Goal: Find specific page/section: Find specific page/section

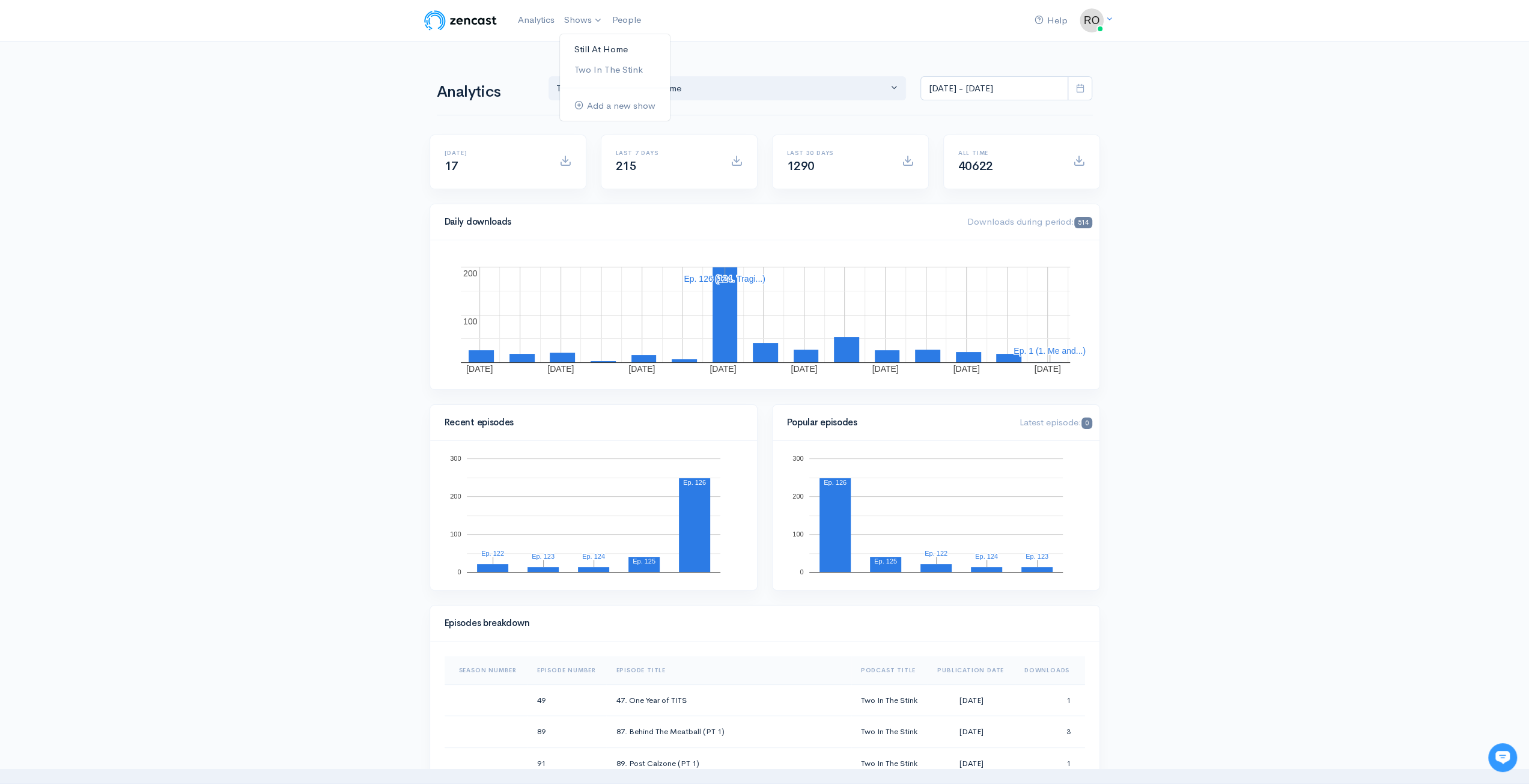
click at [619, 44] on link "Still At Home" at bounding box center [615, 49] width 110 height 21
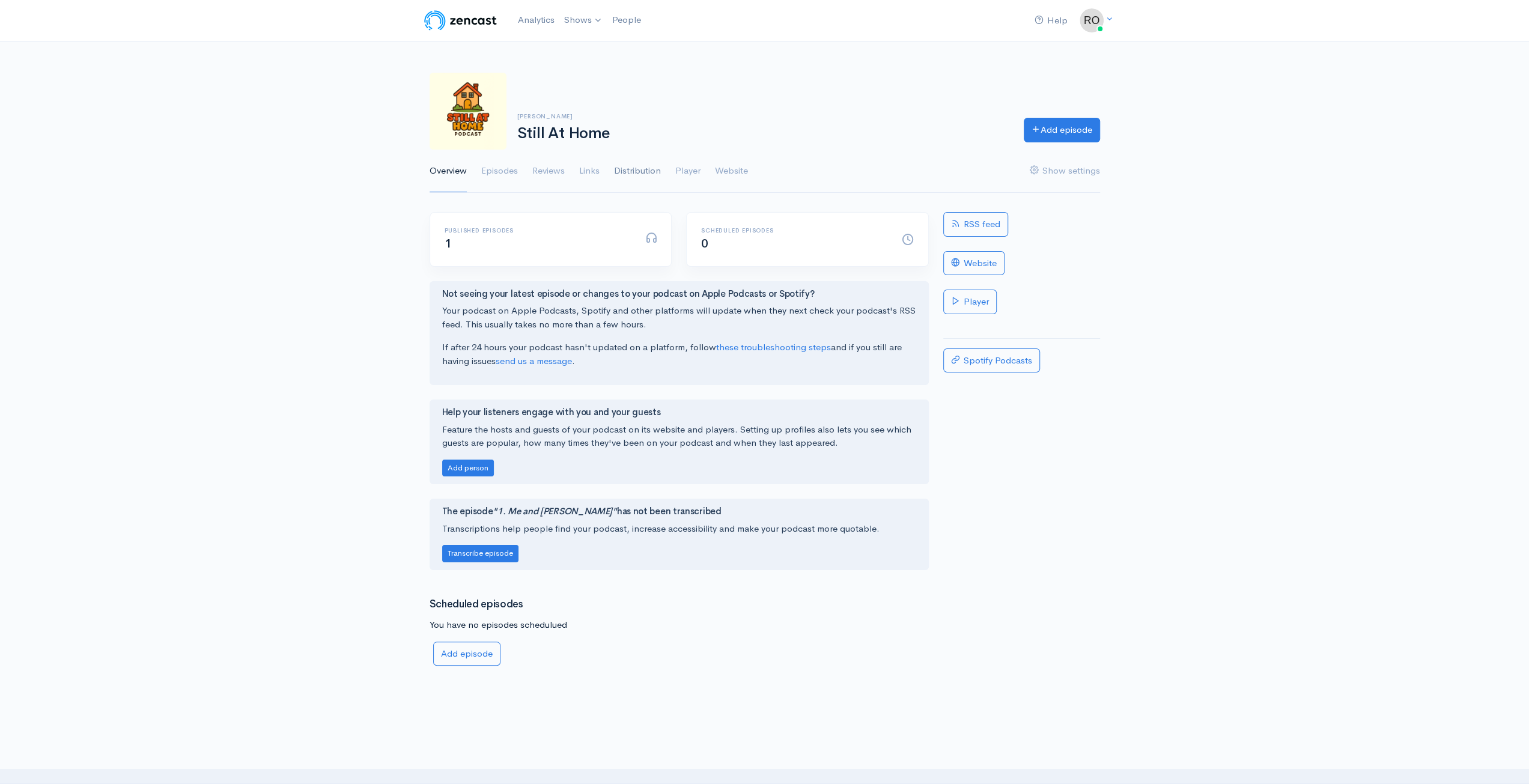
click at [647, 173] on link "Distribution" at bounding box center [637, 171] width 47 height 43
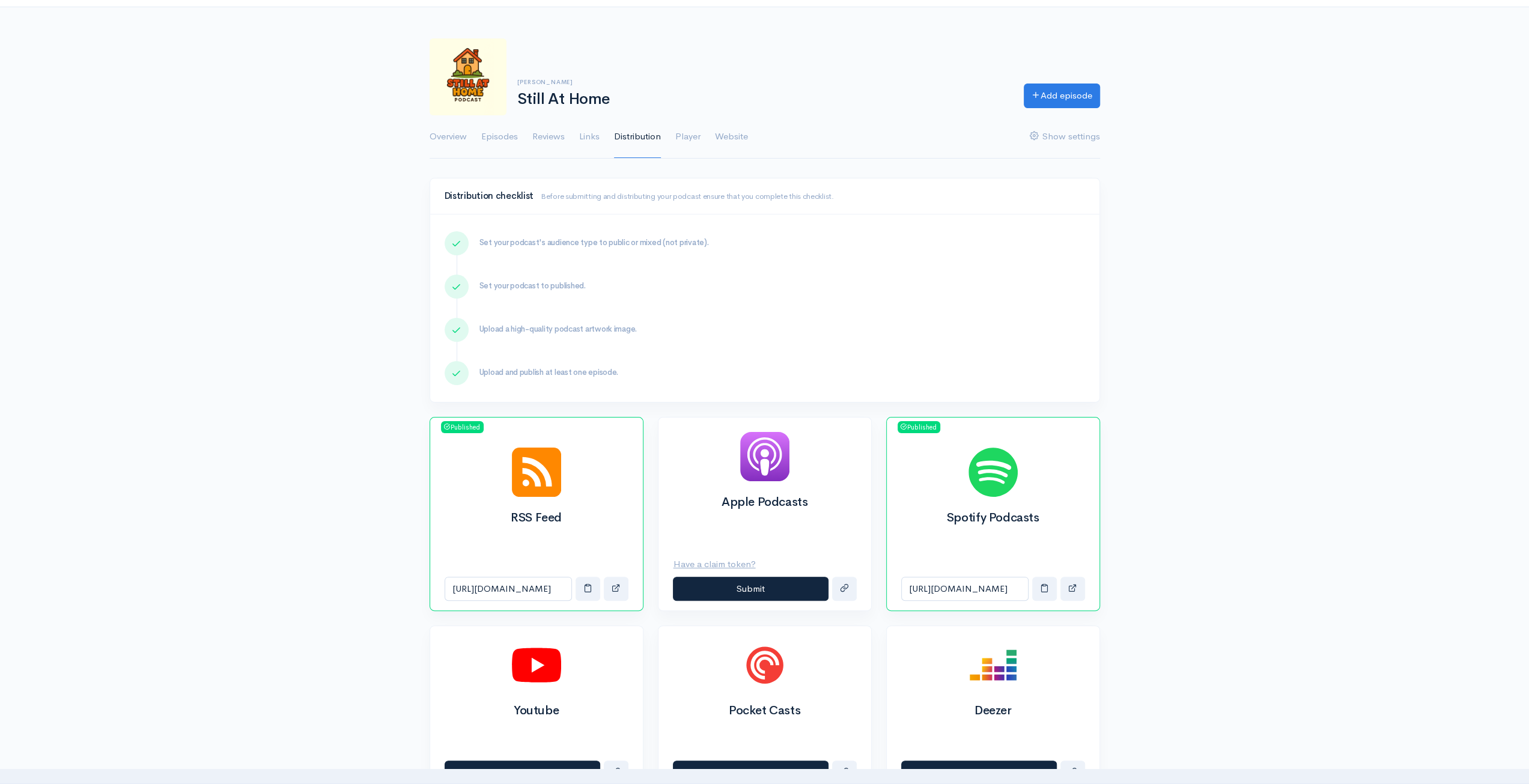
scroll to position [60, 0]
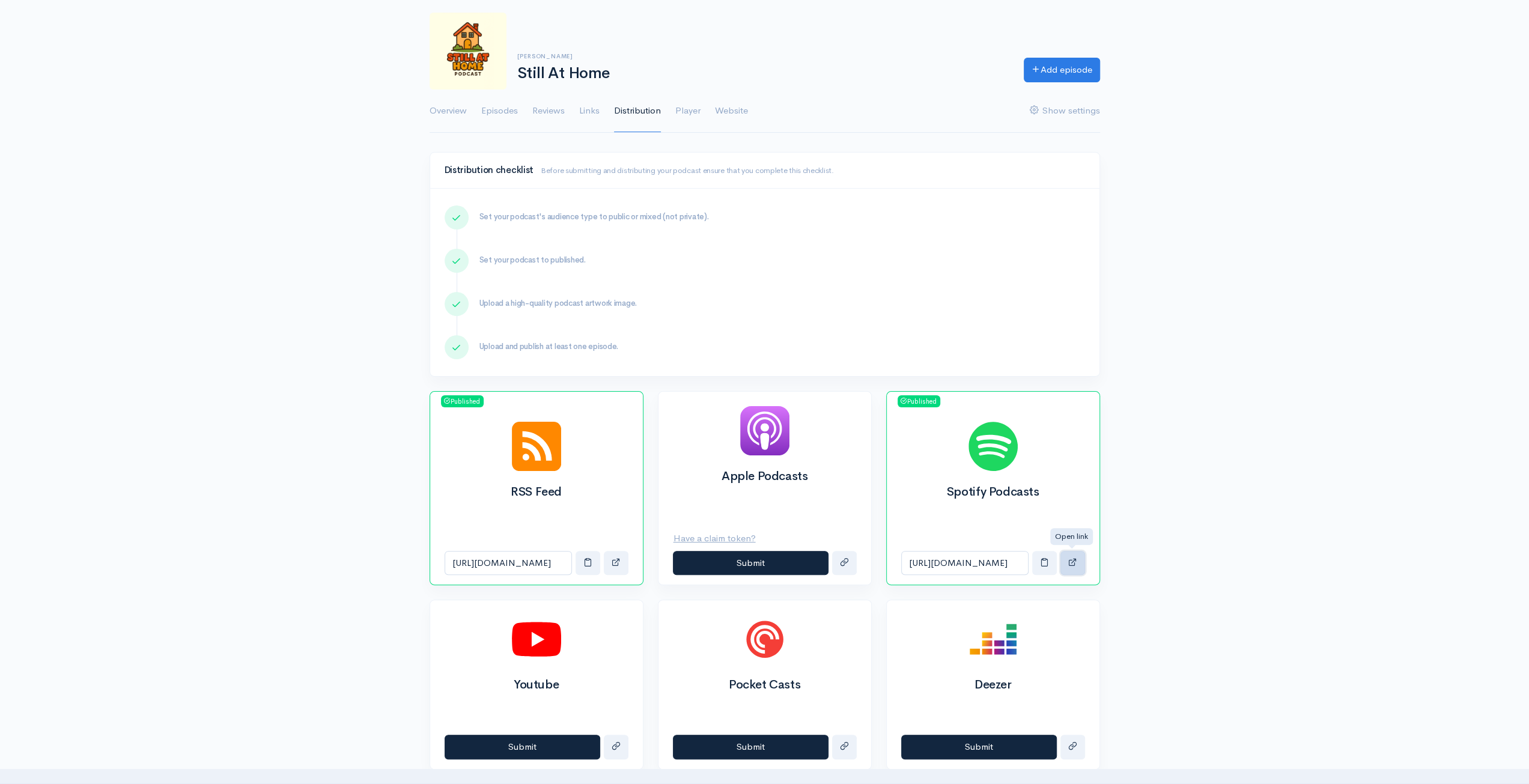
click at [1077, 558] on span "button" at bounding box center [1072, 562] width 9 height 9
